Goal: Transaction & Acquisition: Obtain resource

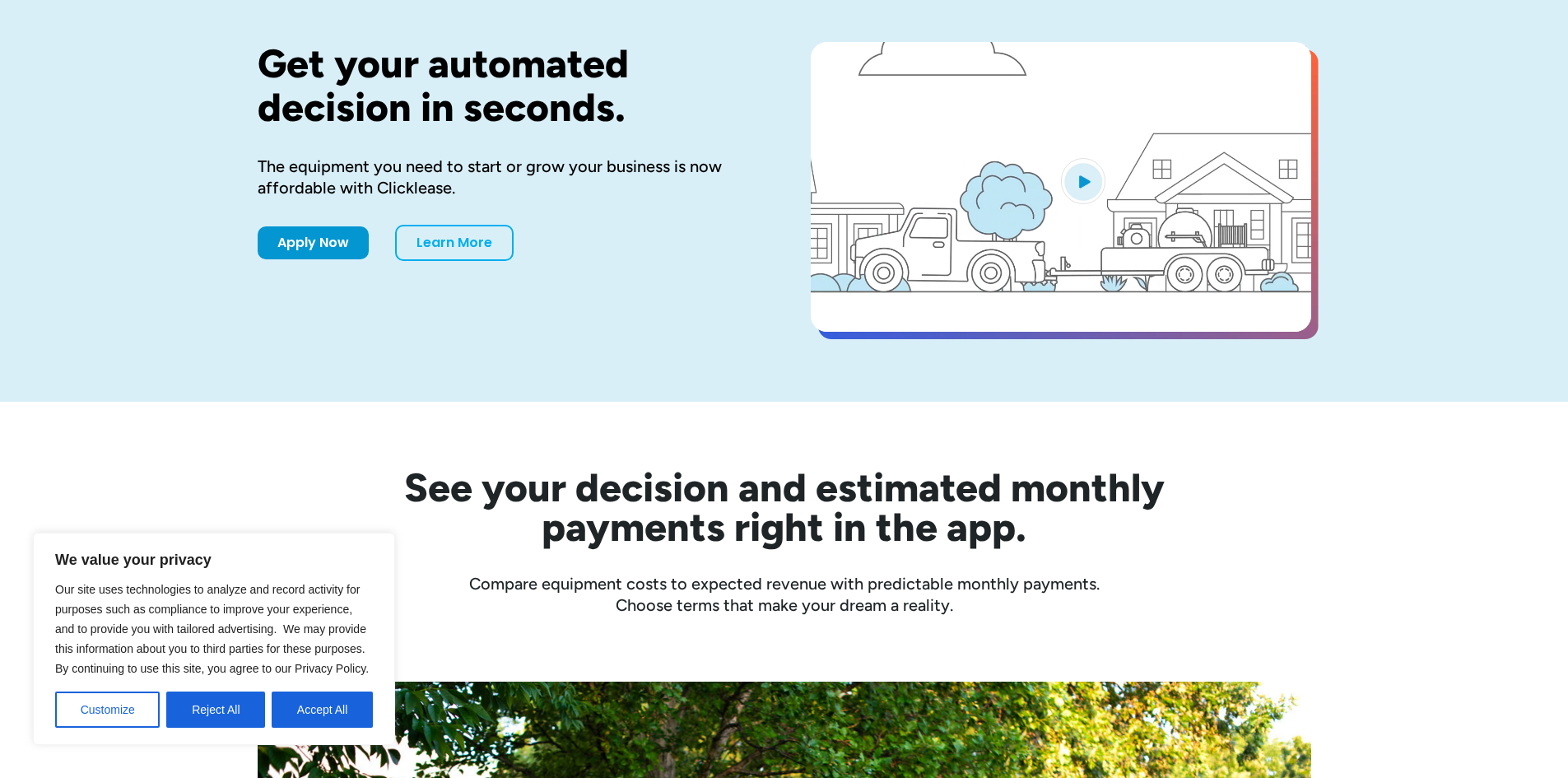
scroll to position [165, 0]
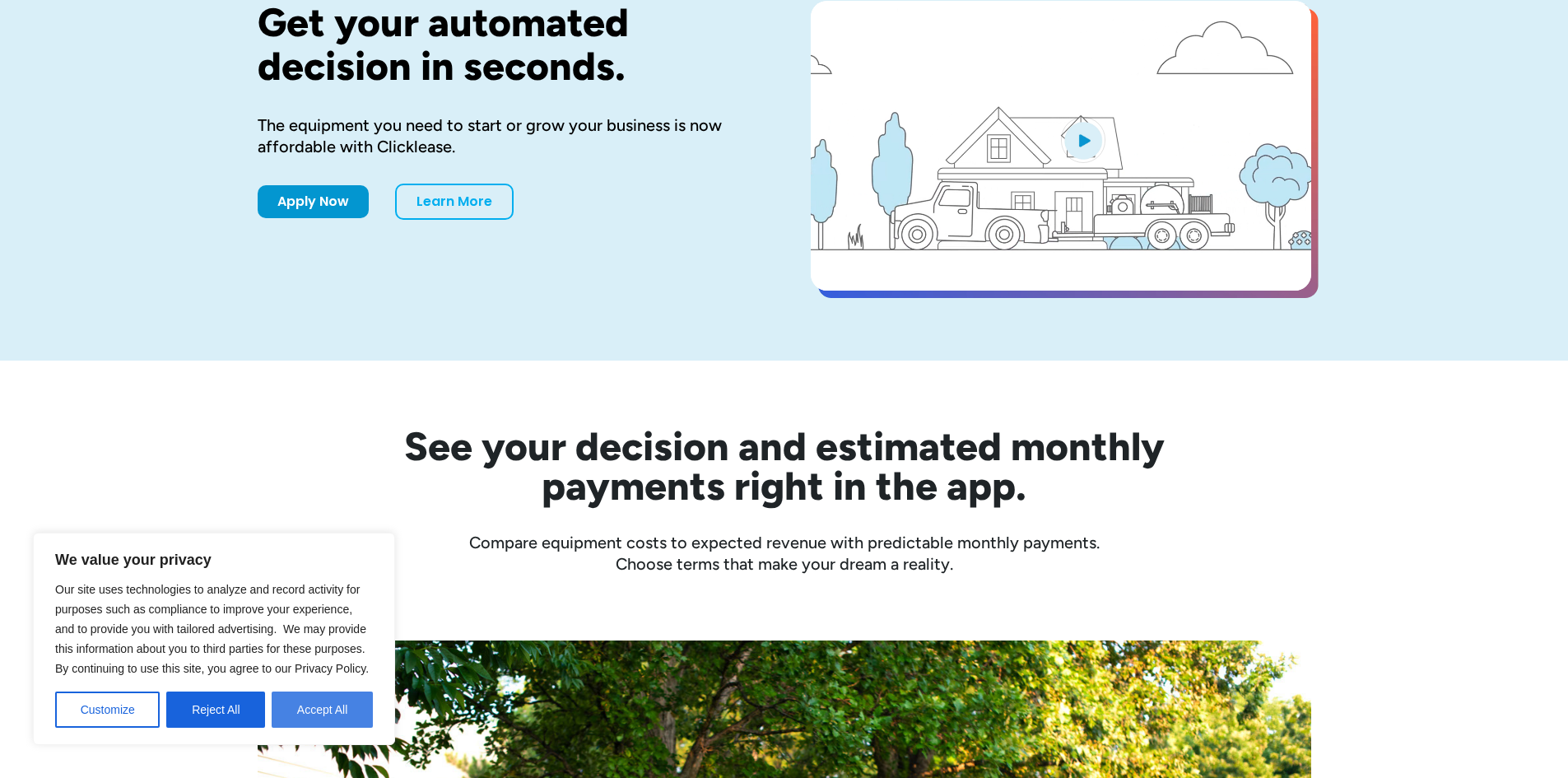
click at [345, 708] on button "Accept All" at bounding box center [322, 709] width 101 height 36
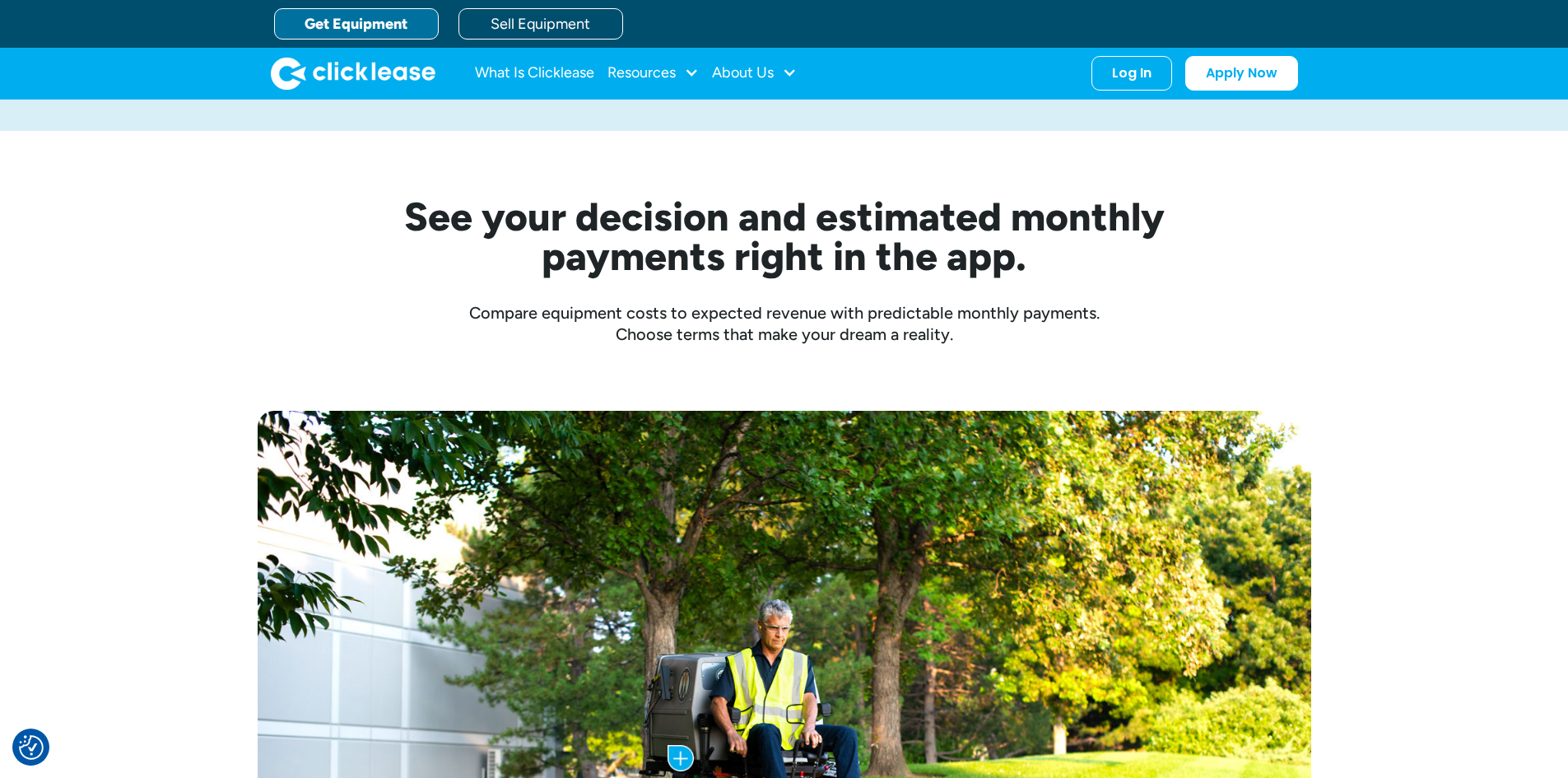
scroll to position [247, 0]
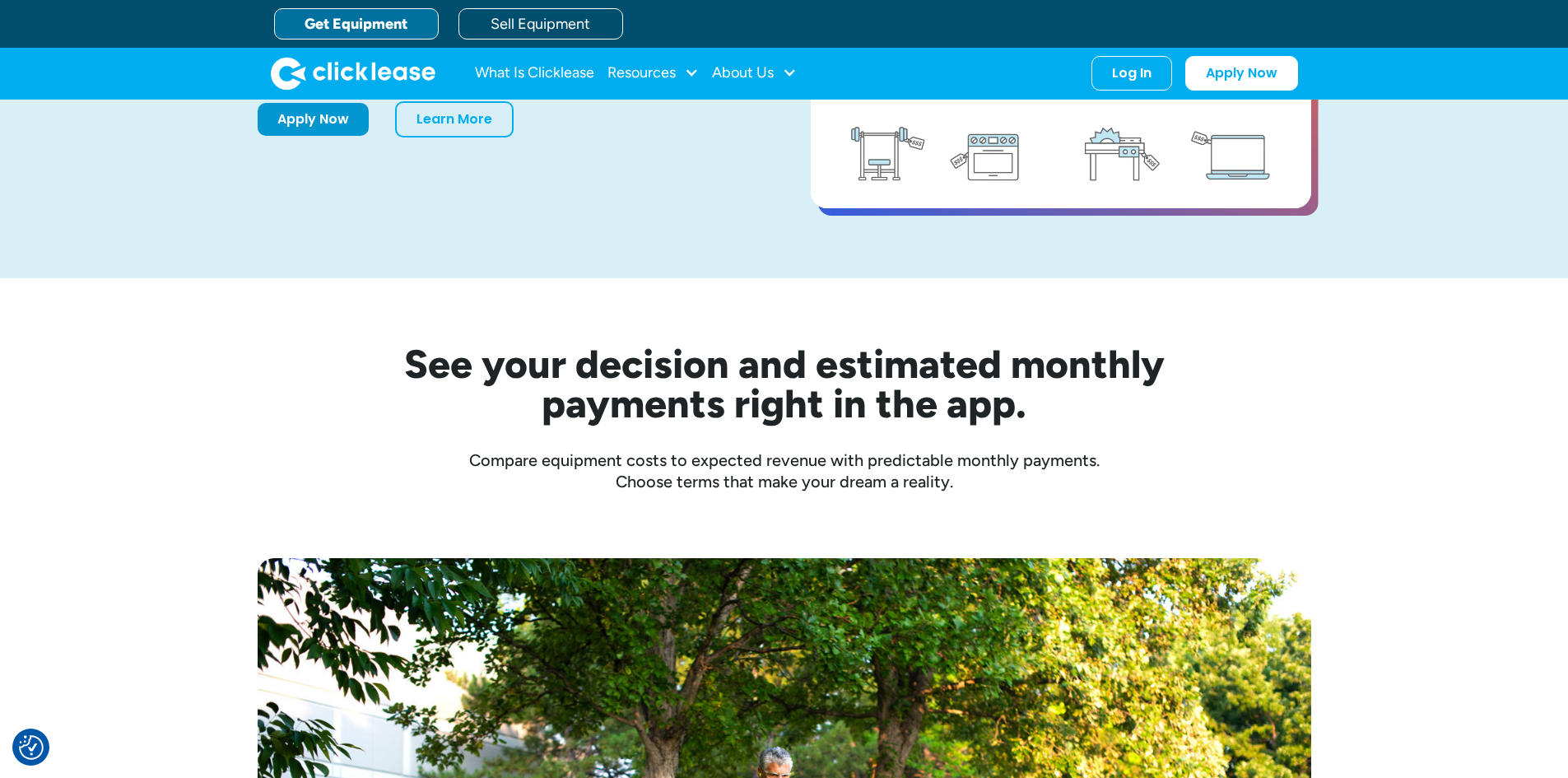
click at [413, 18] on link "Get Equipment" at bounding box center [356, 24] width 165 height 31
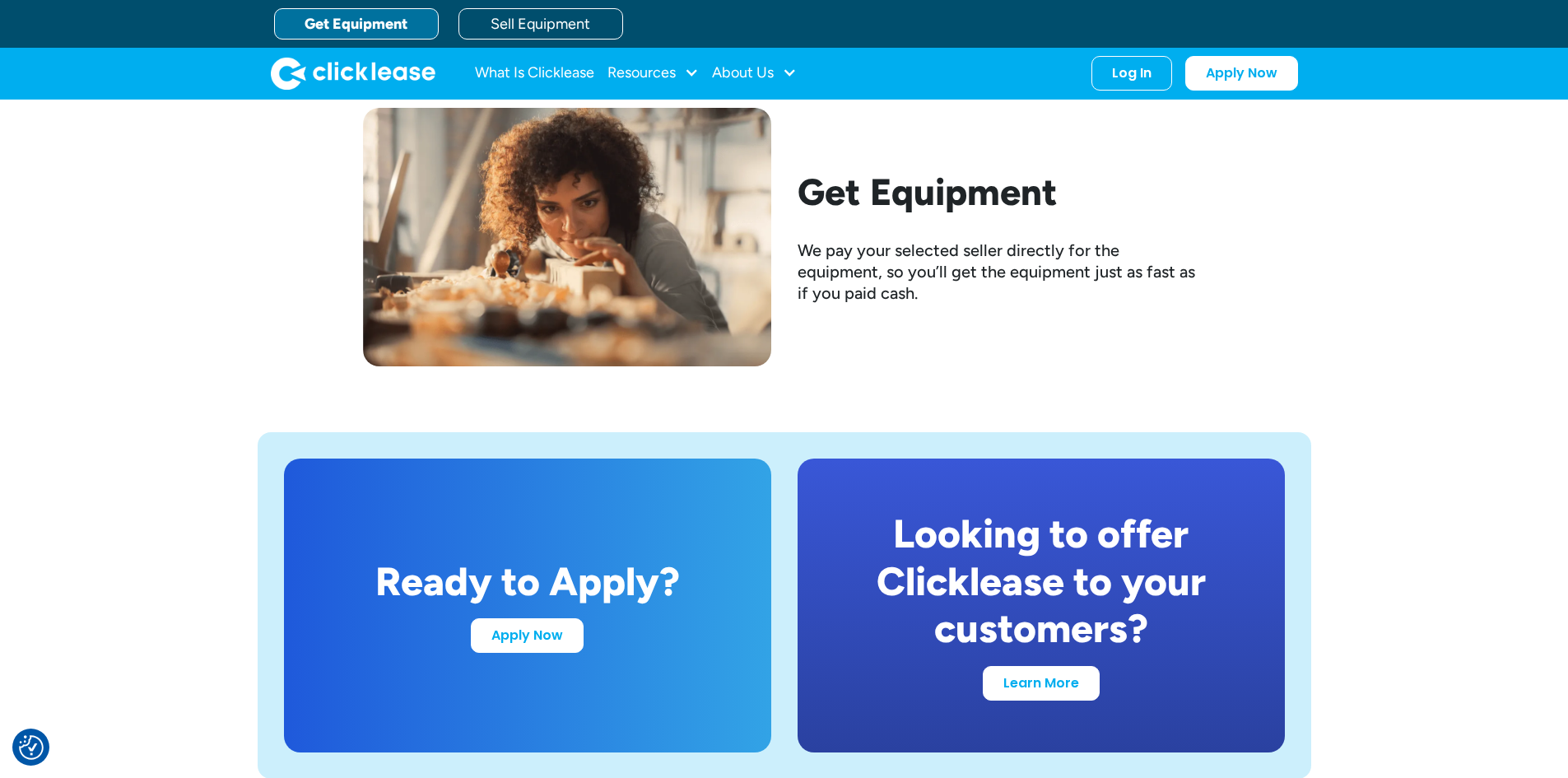
scroll to position [2799, 0]
